Goal: Task Accomplishment & Management: Complete application form

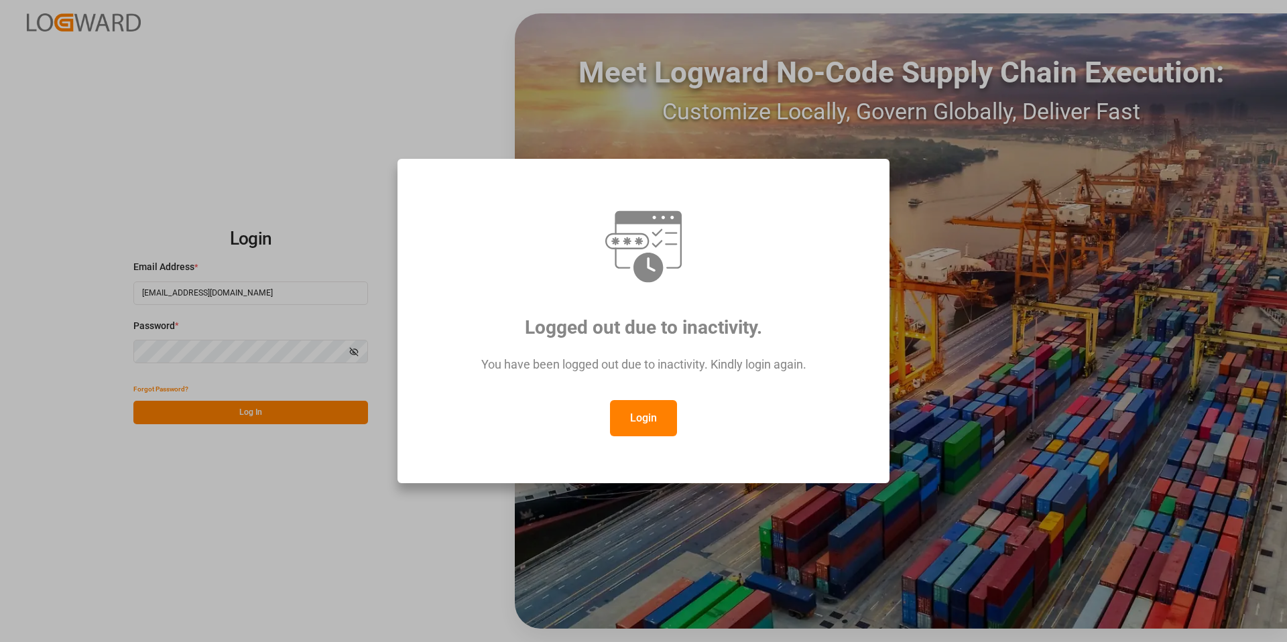
click at [666, 414] on button "Login" at bounding box center [643, 418] width 67 height 36
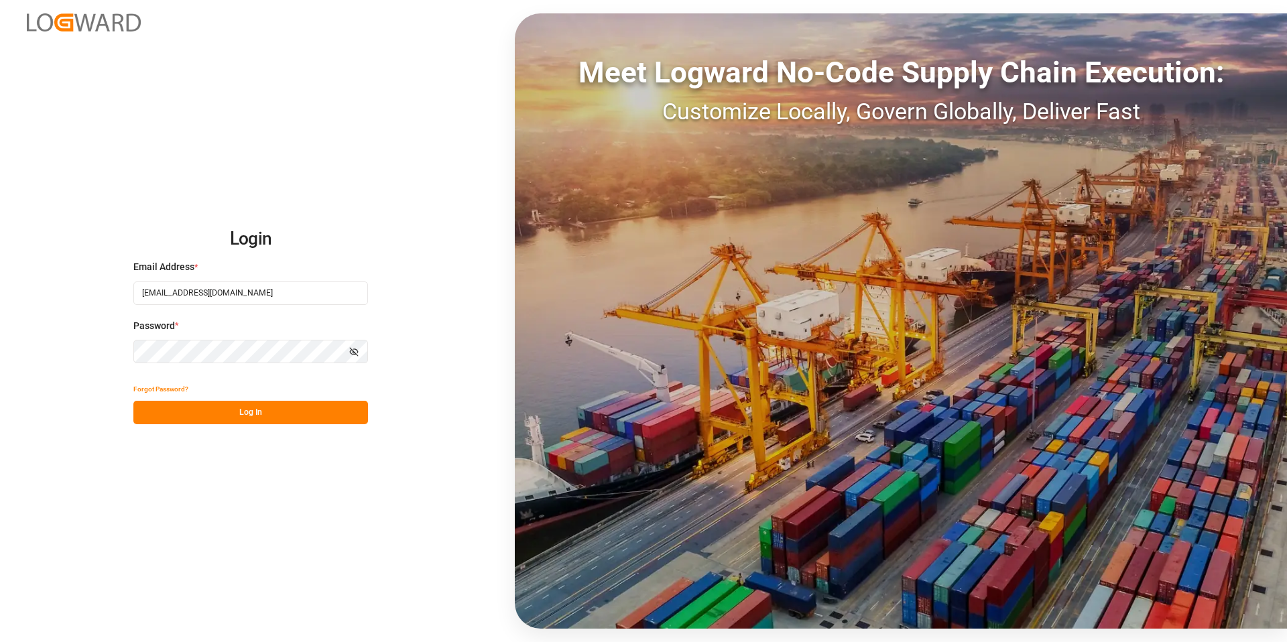
drag, startPoint x: 231, startPoint y: 414, endPoint x: 244, endPoint y: 416, distance: 12.8
click at [231, 414] on button "Log In" at bounding box center [250, 412] width 235 height 23
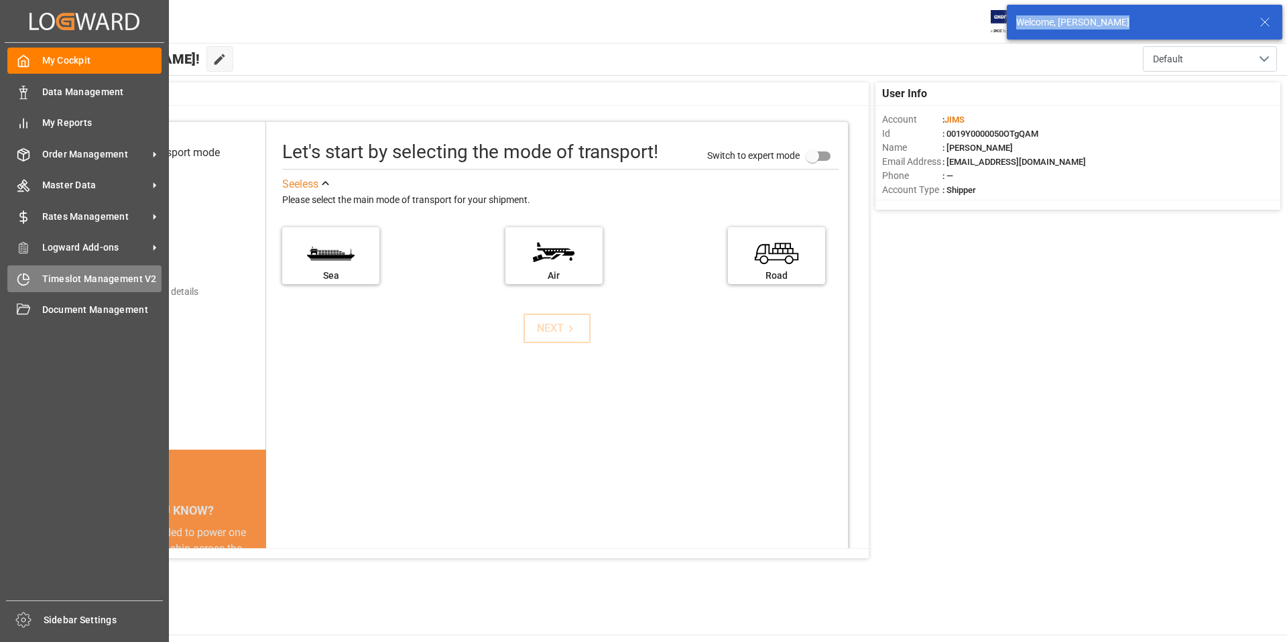
click at [96, 277] on span "Timeslot Management V2" at bounding box center [102, 279] width 120 height 14
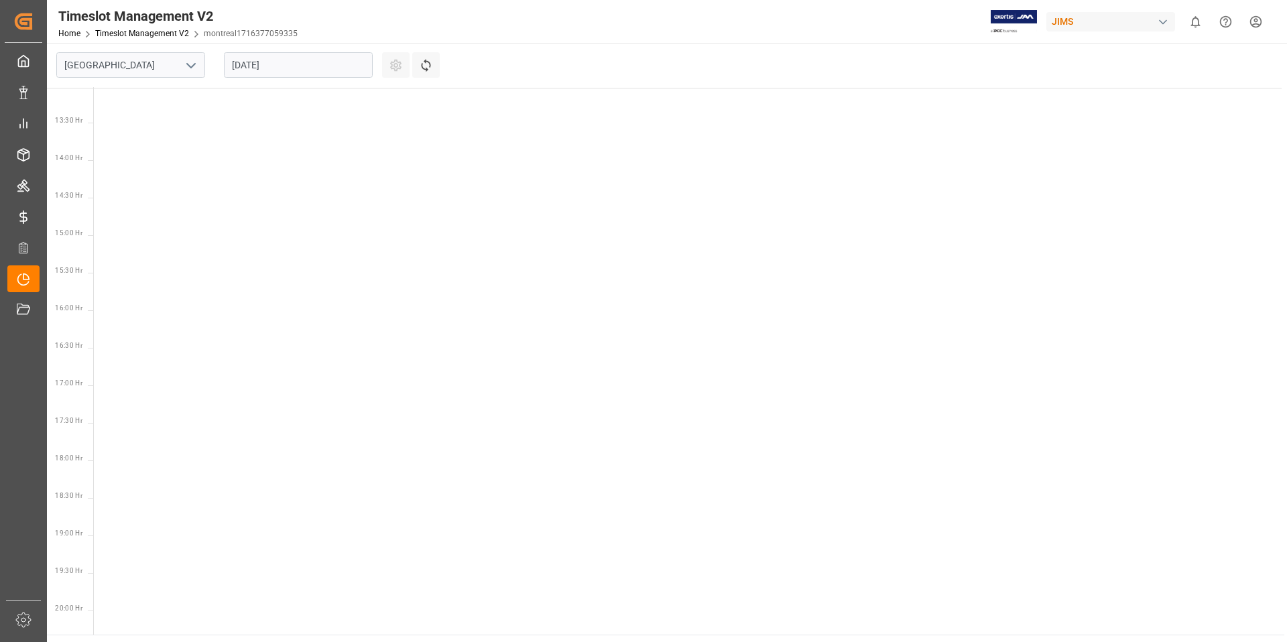
scroll to position [995, 0]
click at [194, 66] on icon "open menu" at bounding box center [191, 66] width 16 height 16
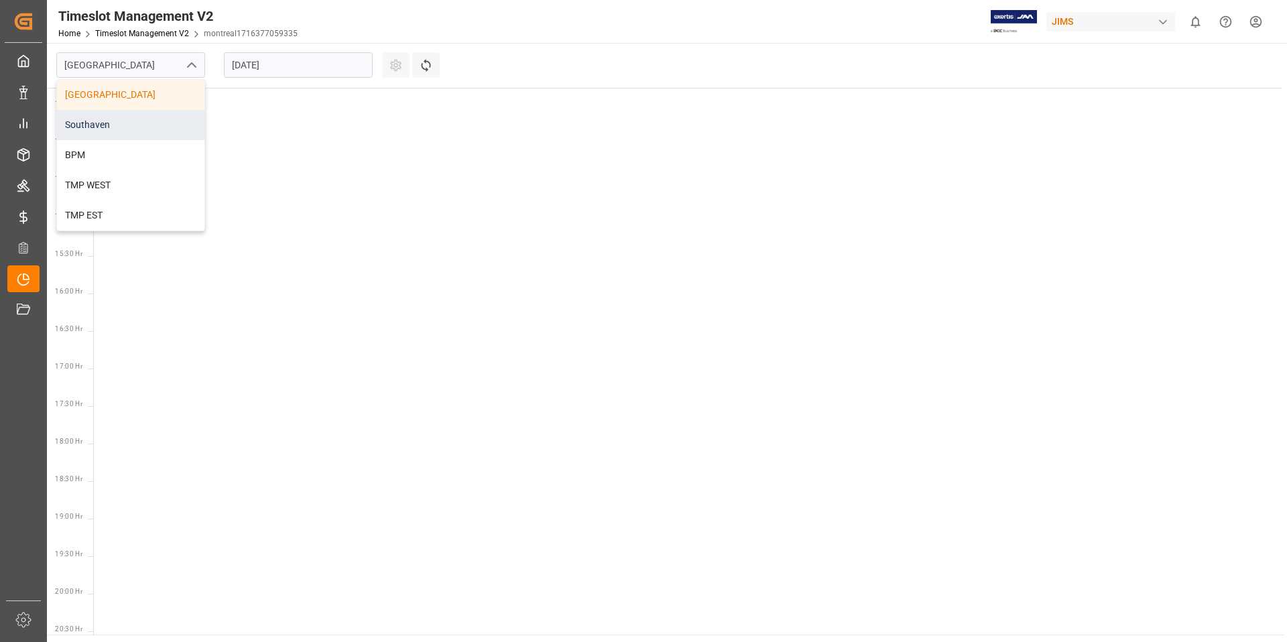
click at [109, 125] on div "Southaven" at bounding box center [130, 125] width 147 height 30
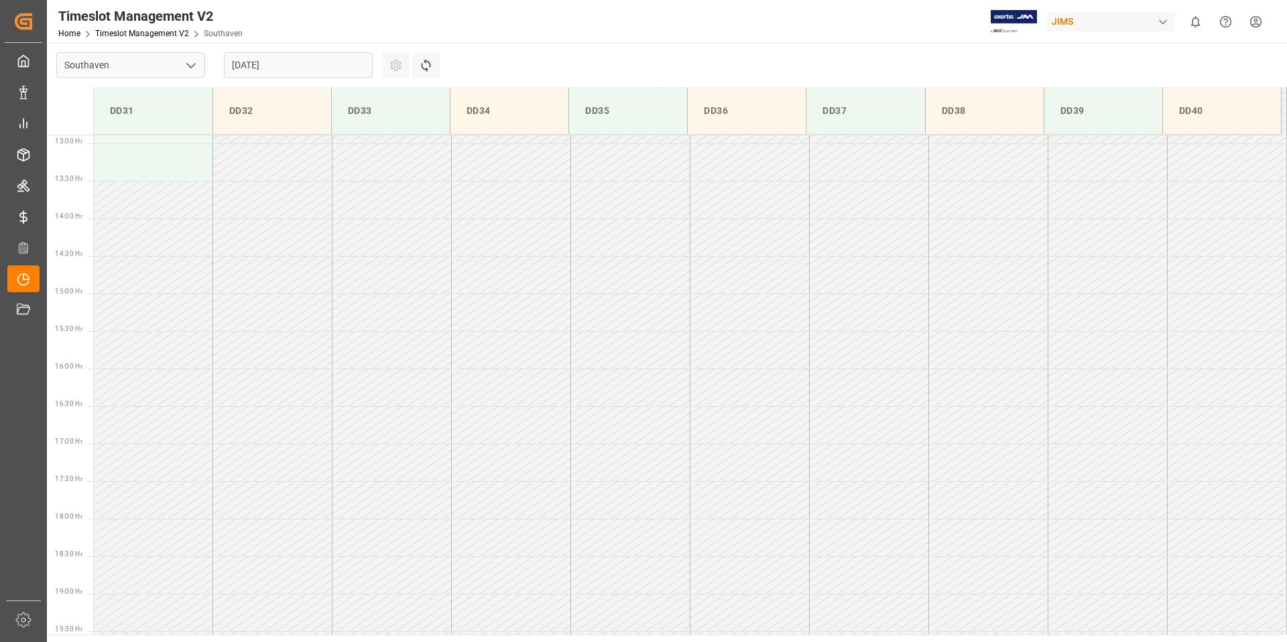
scroll to position [1042, 0]
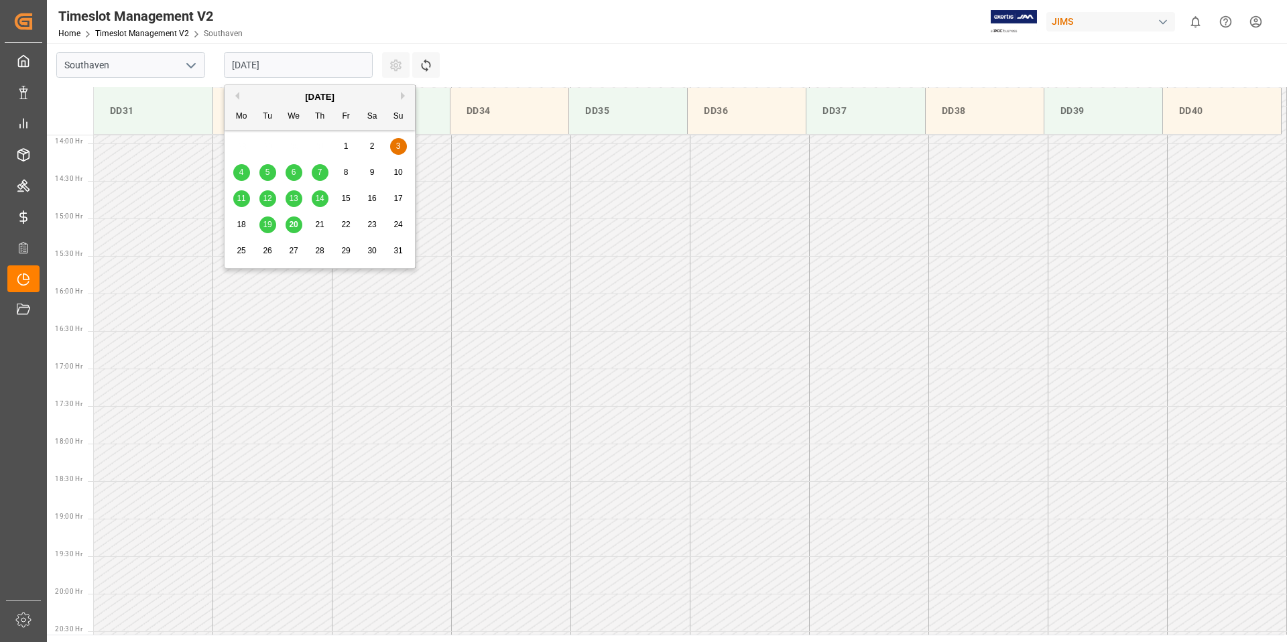
click at [300, 63] on input "[DATE]" at bounding box center [298, 64] width 149 height 25
click at [322, 223] on span "21" at bounding box center [319, 224] width 9 height 9
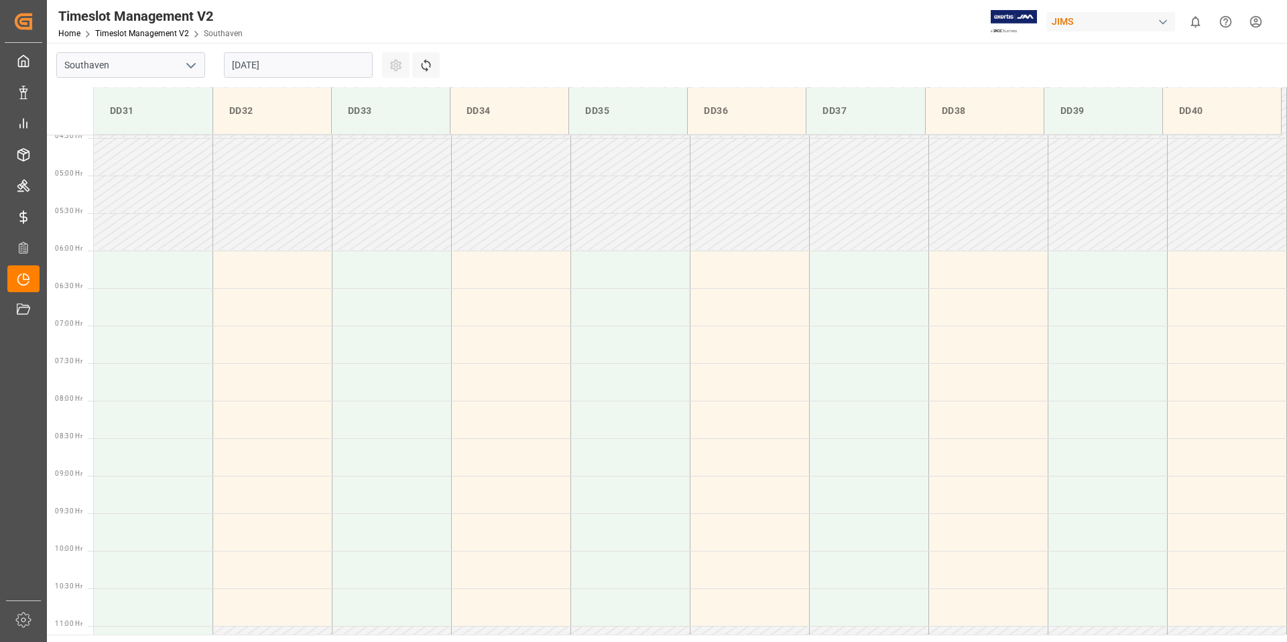
scroll to position [407, 0]
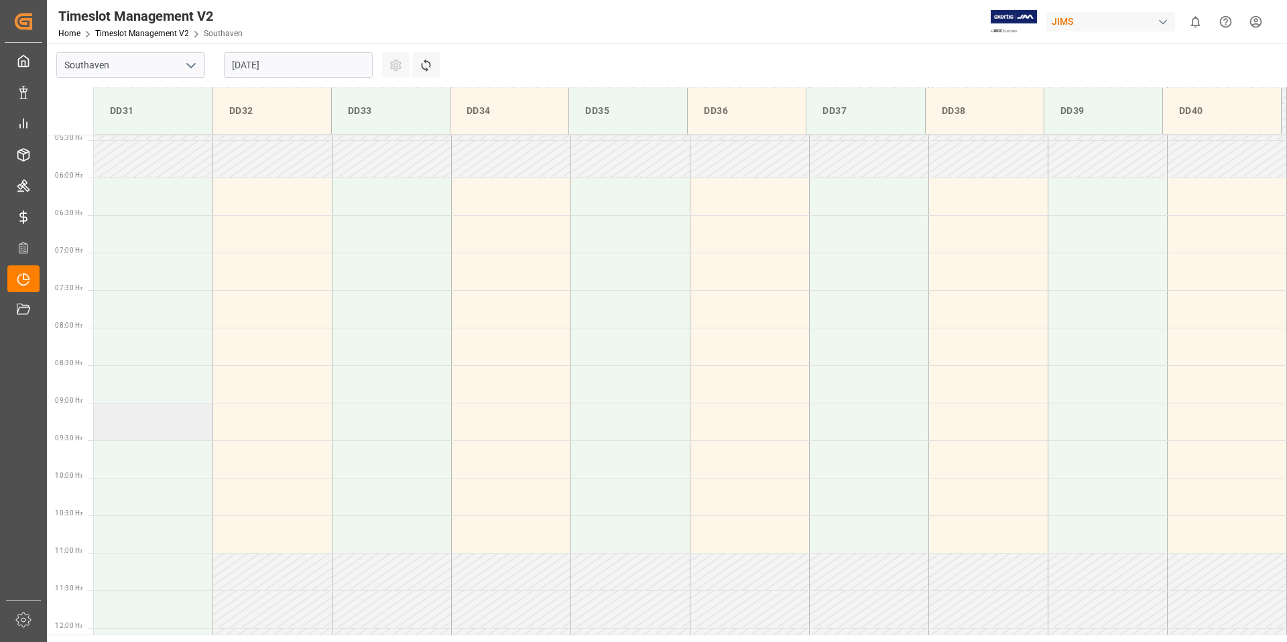
click at [158, 421] on td at bounding box center [153, 422] width 119 height 38
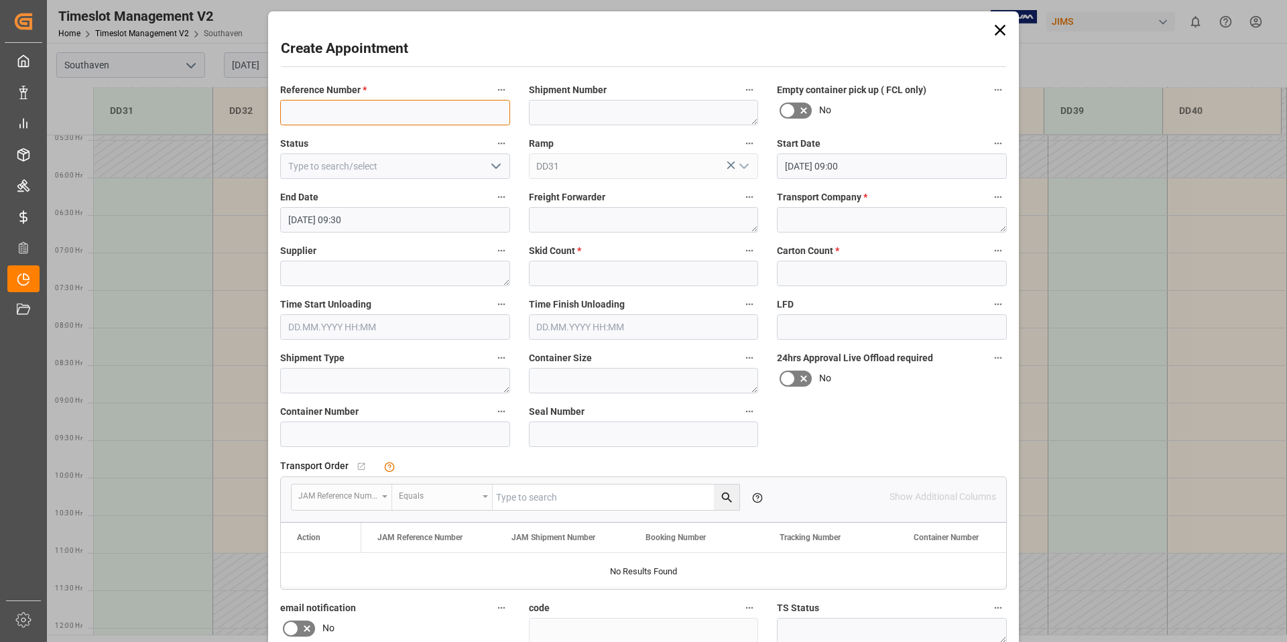
paste input "22-9504-CN"
type input "22-9504-CN"
click at [566, 267] on input "text" at bounding box center [644, 273] width 230 height 25
type input "1"
type input "12"
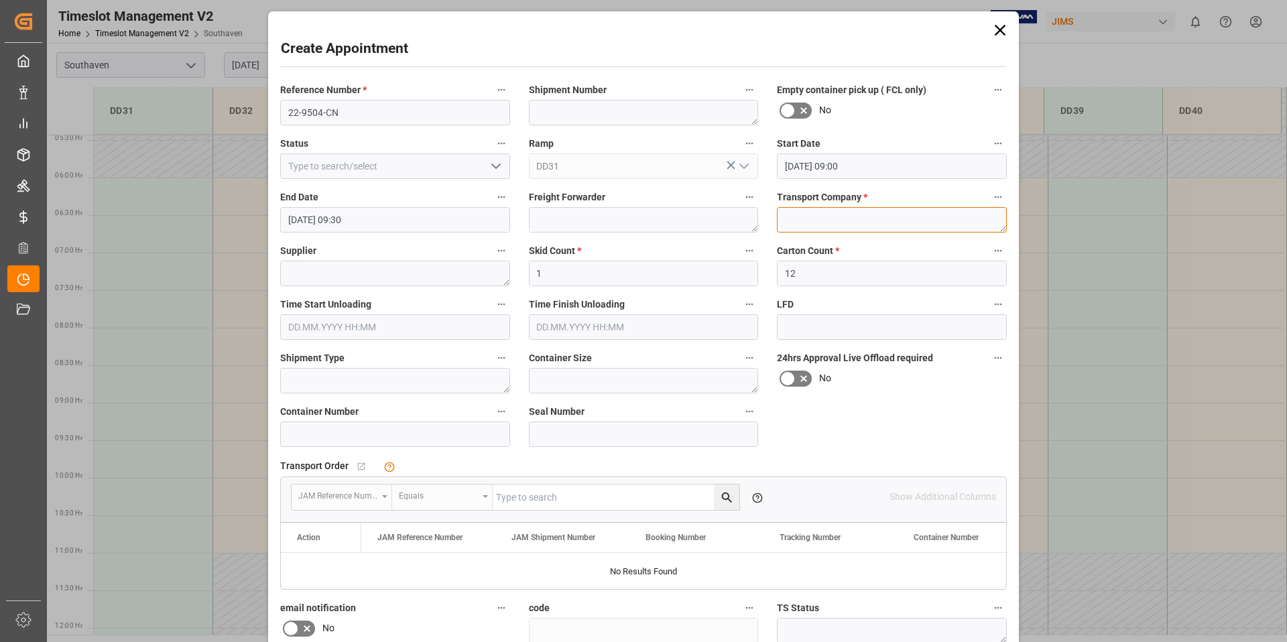
click at [816, 220] on textarea at bounding box center [892, 219] width 230 height 25
type textarea "f"
type textarea "F&W"
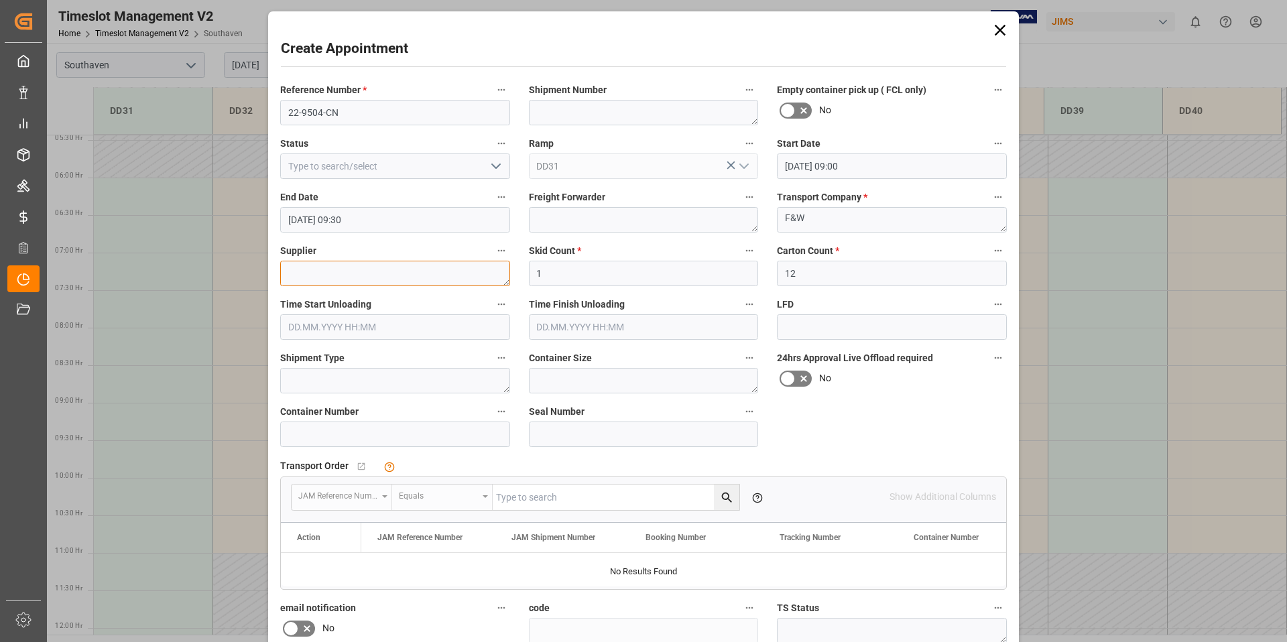
click at [399, 273] on textarea at bounding box center [395, 273] width 230 height 25
type textarea "ZHONG [PERSON_NAME] TECH"
click at [884, 424] on div "Reference Number * 22-9504-CN Shipment Number Empty container pick up ( FCL onl…" at bounding box center [643, 415] width 745 height 679
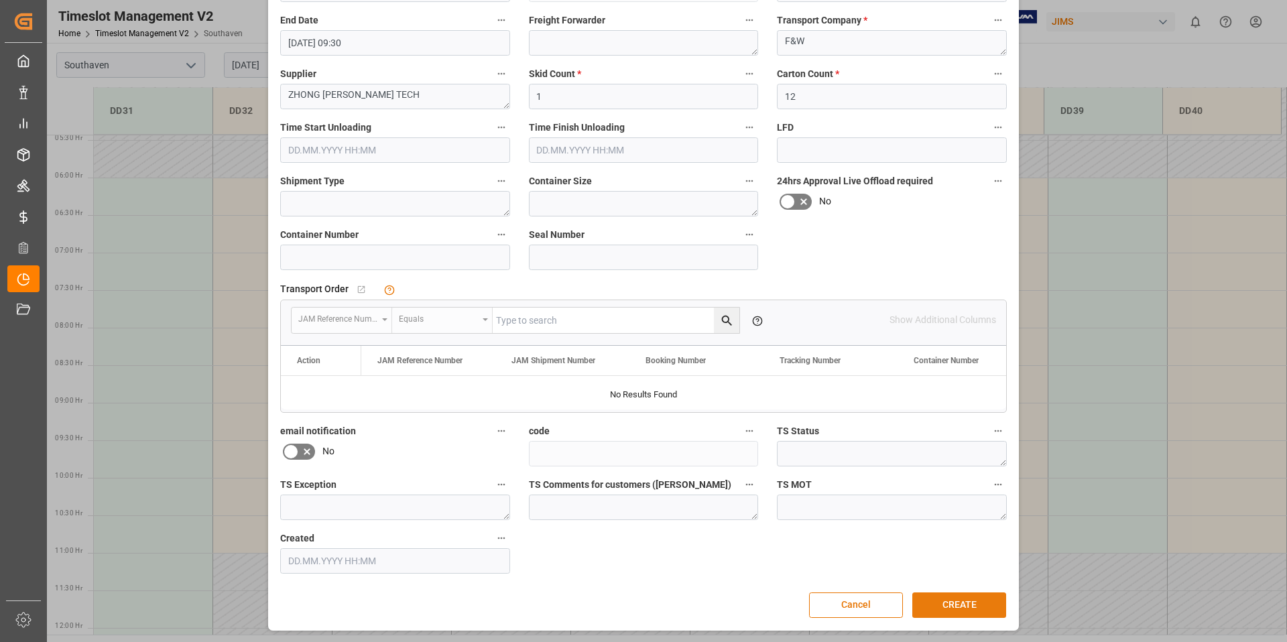
click at [960, 603] on button "CREATE" at bounding box center [959, 604] width 94 height 25
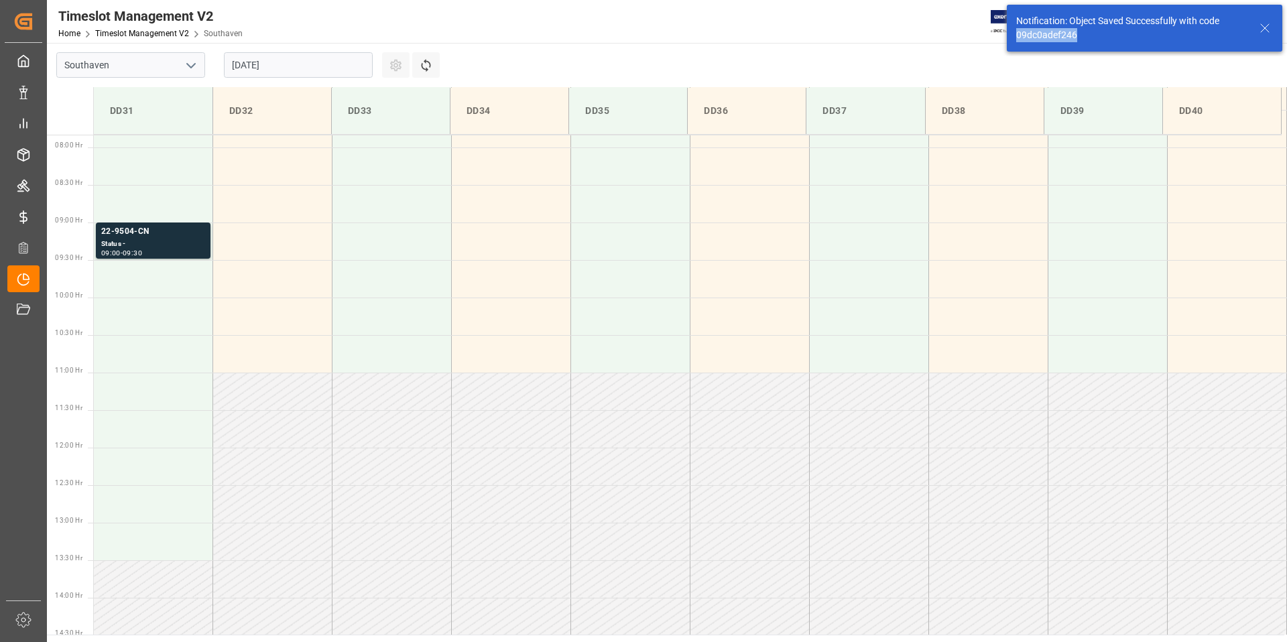
scroll to position [592, 0]
drag, startPoint x: 1090, startPoint y: 37, endPoint x: 1021, endPoint y: 35, distance: 68.4
click at [1016, 34] on div "Notification: Object Saved Successfully with code 09dc0adef246" at bounding box center [1131, 28] width 231 height 28
copy div "09dc0adef246"
